Goal: Information Seeking & Learning: Learn about a topic

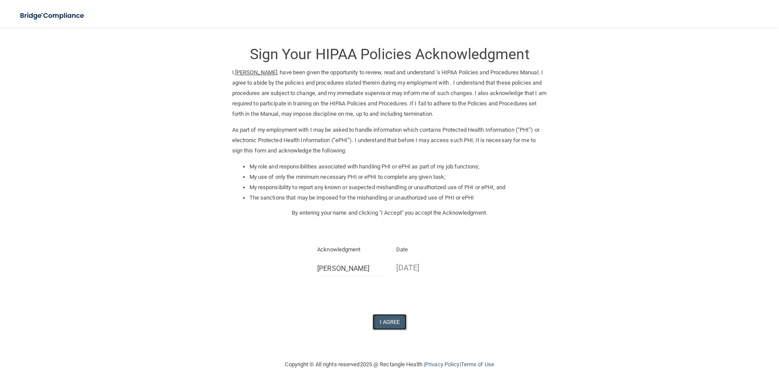
click at [388, 326] on button "I Agree" at bounding box center [390, 322] width 35 height 16
click at [73, 17] on img at bounding box center [52, 16] width 79 height 18
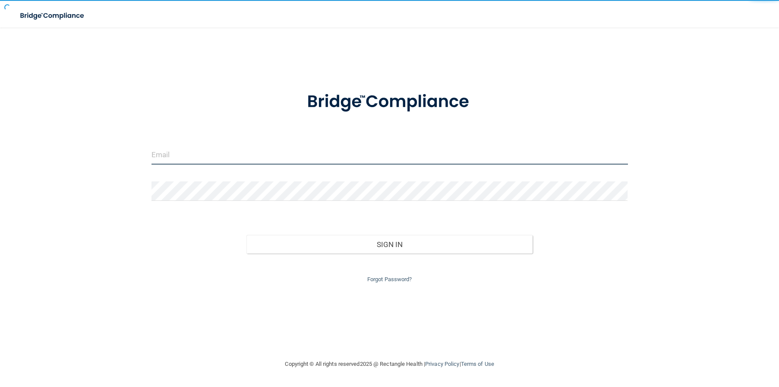
click at [209, 162] on input "email" at bounding box center [390, 154] width 477 height 19
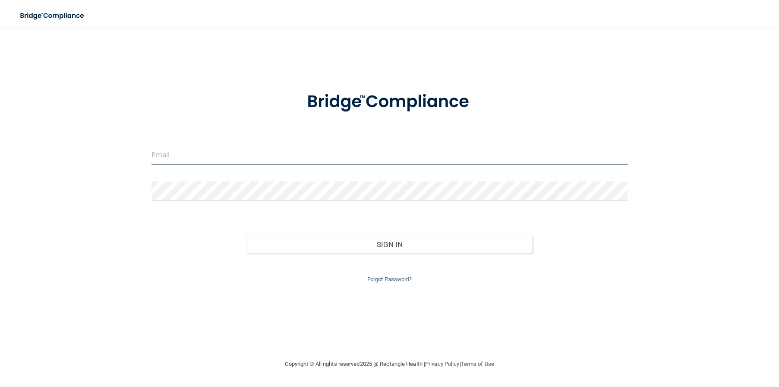
type input "[EMAIL_ADDRESS][DOMAIN_NAME]"
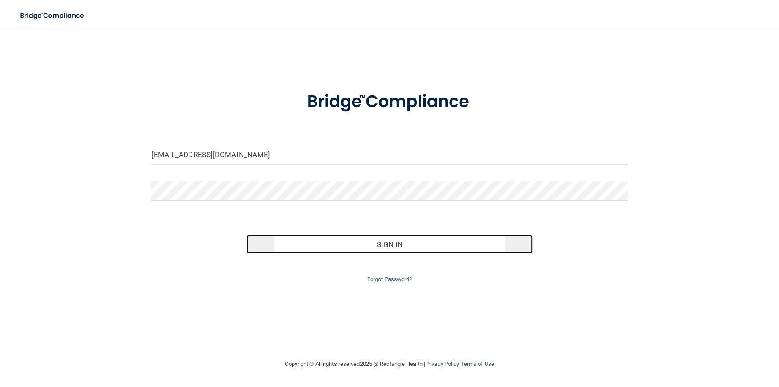
click at [459, 240] on button "Sign In" at bounding box center [390, 244] width 286 height 19
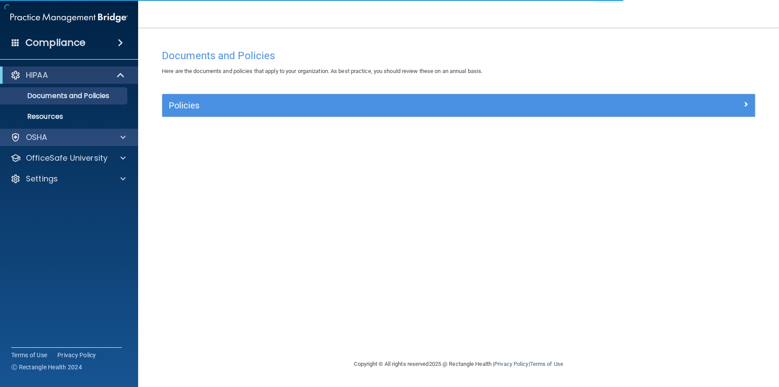
click at [33, 144] on div "OSHA" at bounding box center [69, 137] width 139 height 17
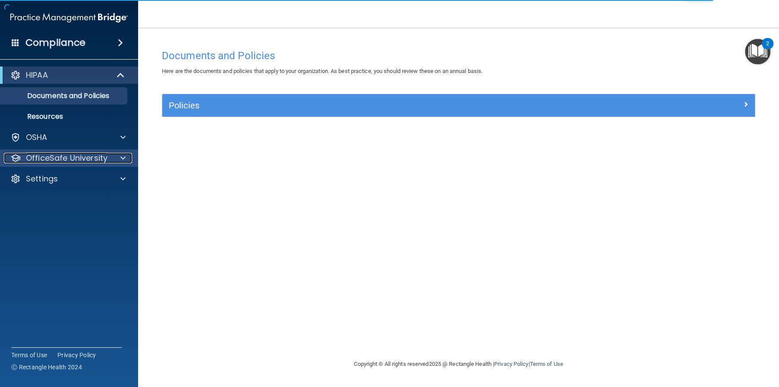
click at [66, 161] on p "OfficeSafe University" at bounding box center [67, 158] width 82 height 10
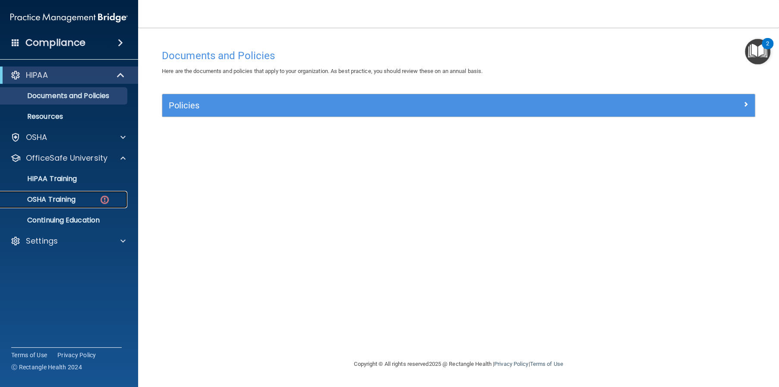
click at [67, 200] on p "OSHA Training" at bounding box center [41, 199] width 70 height 9
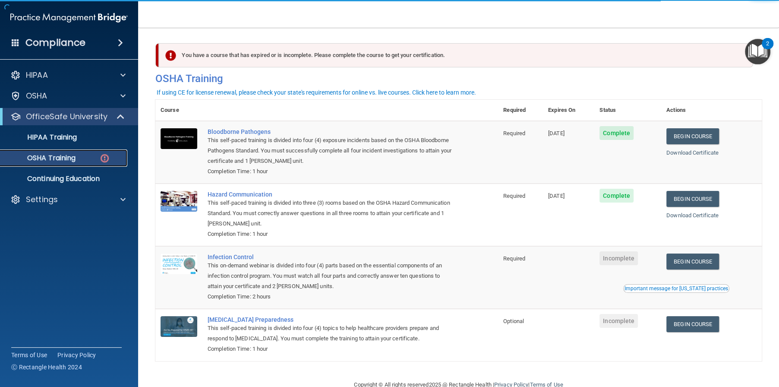
scroll to position [20, 0]
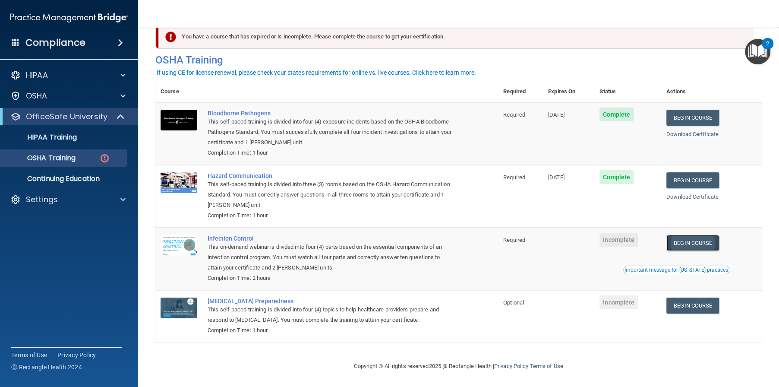
click at [685, 239] on link "Begin Course" at bounding box center [693, 243] width 53 height 16
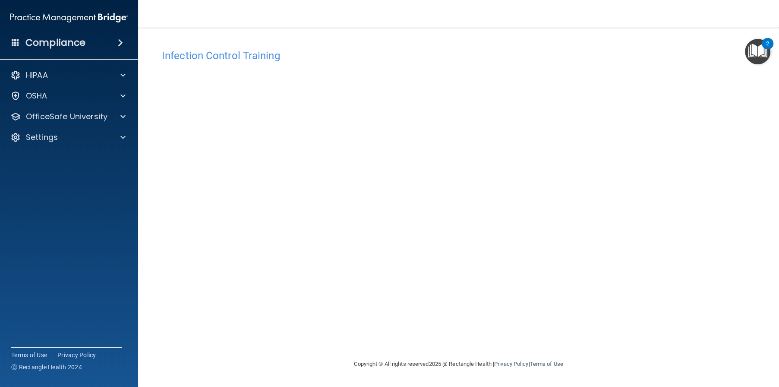
click at [653, 77] on div "Infection Control Training This course doesn’t expire until . Are you sure you …" at bounding box center [458, 202] width 607 height 314
click at [632, 160] on div "Infection Control Training This course doesn’t expire until . Are you sure you …" at bounding box center [458, 202] width 607 height 314
click at [640, 49] on div "Infection Control Training" at bounding box center [458, 55] width 607 height 21
click at [693, 204] on div "Infection Control Training This course doesn’t expire until . Are you sure you …" at bounding box center [458, 202] width 607 height 314
click at [126, 115] on div at bounding box center [122, 116] width 22 height 10
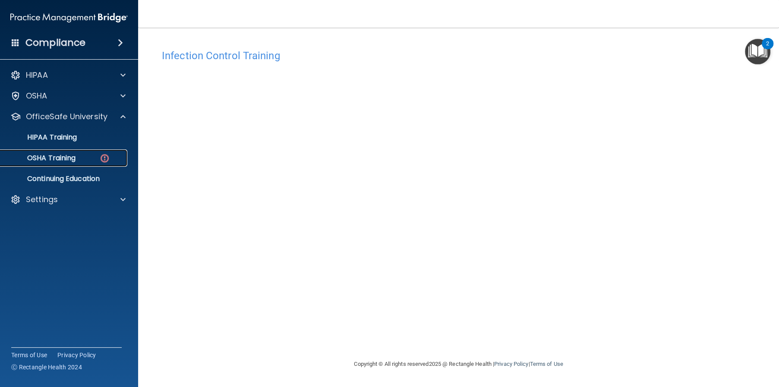
click at [62, 157] on p "OSHA Training" at bounding box center [41, 158] width 70 height 9
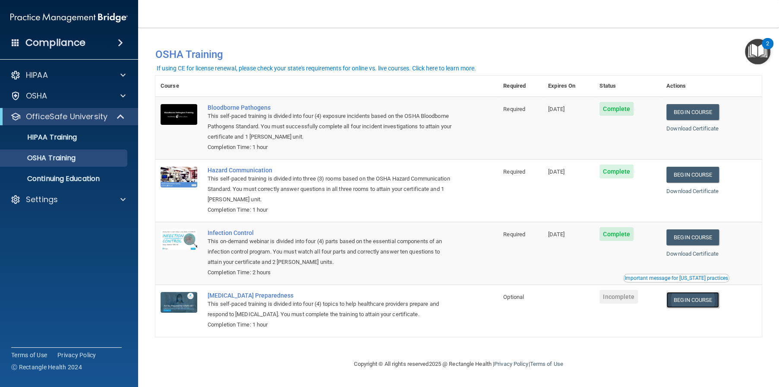
click at [709, 304] on link "Begin Course" at bounding box center [693, 300] width 53 height 16
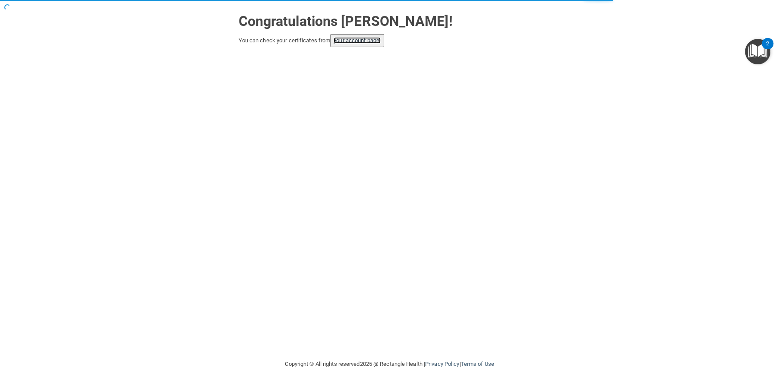
click at [354, 42] on link "your account page!" at bounding box center [357, 40] width 47 height 6
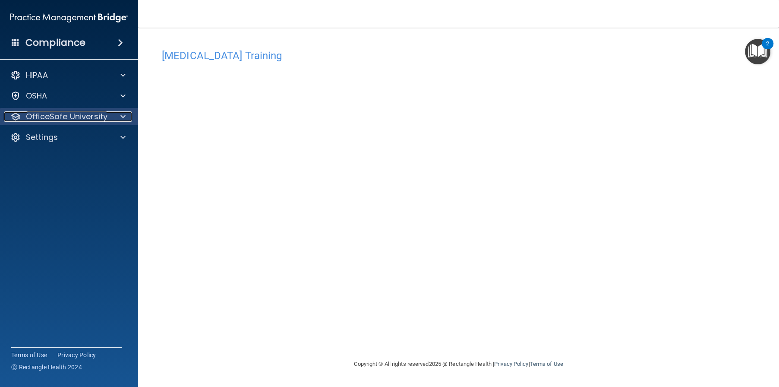
click at [91, 118] on p "OfficeSafe University" at bounding box center [67, 116] width 82 height 10
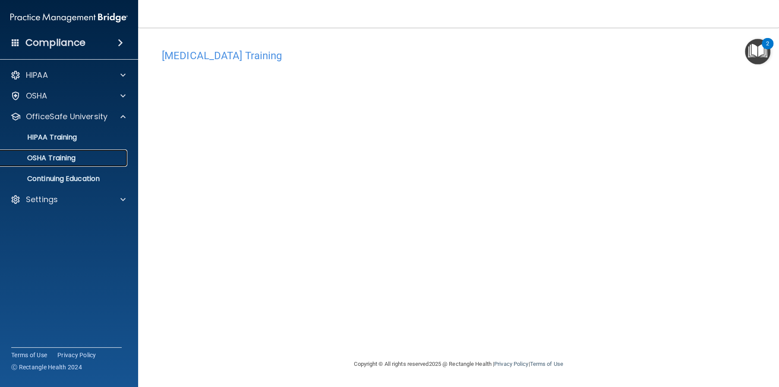
click at [79, 161] on div "OSHA Training" at bounding box center [65, 158] width 118 height 9
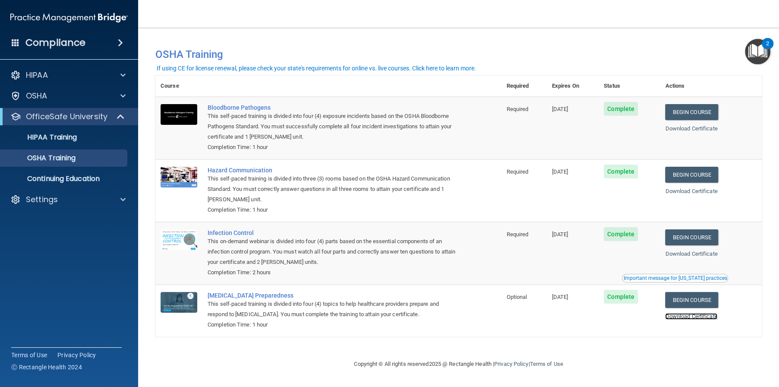
click at [696, 318] on link "Download Certificate" at bounding box center [691, 316] width 52 height 6
click at [670, 277] on div "Important message for [US_STATE] practices" at bounding box center [675, 277] width 104 height 5
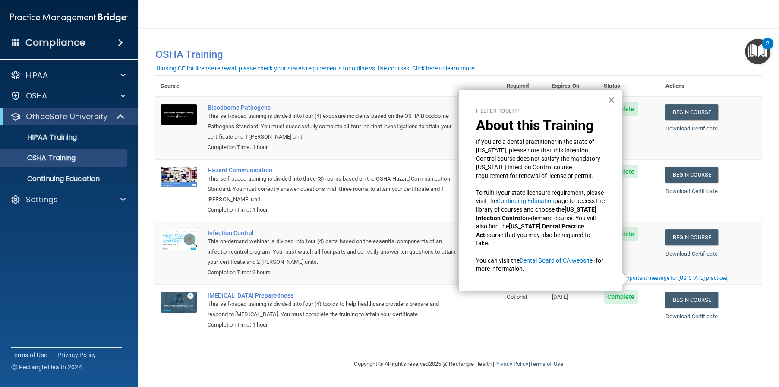
click at [610, 98] on button "×" at bounding box center [612, 100] width 8 height 14
